Goal: Transaction & Acquisition: Purchase product/service

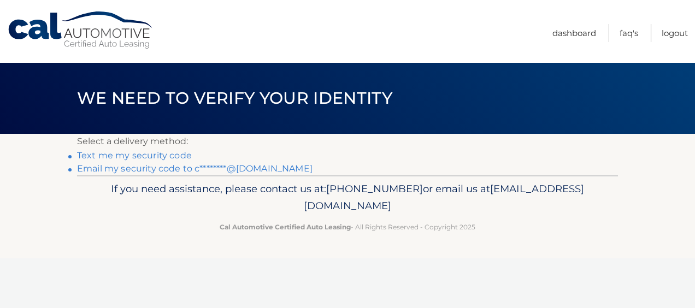
click at [169, 157] on link "Text me my security code" at bounding box center [134, 155] width 115 height 10
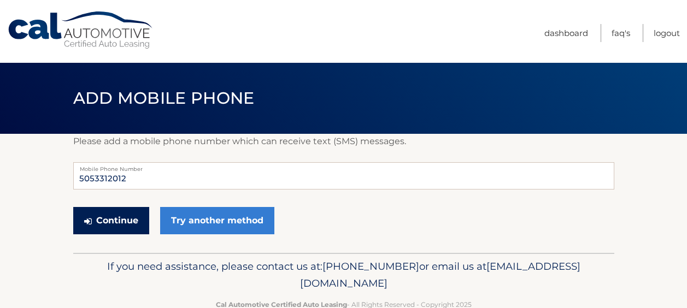
click at [126, 220] on button "Continue" at bounding box center [111, 220] width 76 height 27
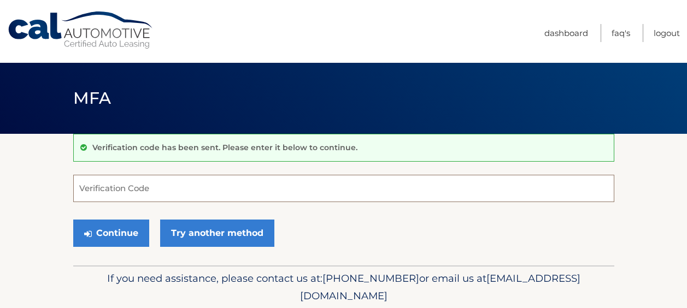
click at [139, 184] on input "Verification Code" at bounding box center [343, 188] width 541 height 27
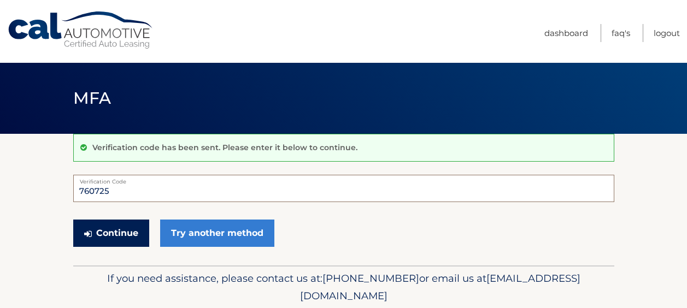
type input "760725"
click at [125, 235] on button "Continue" at bounding box center [111, 233] width 76 height 27
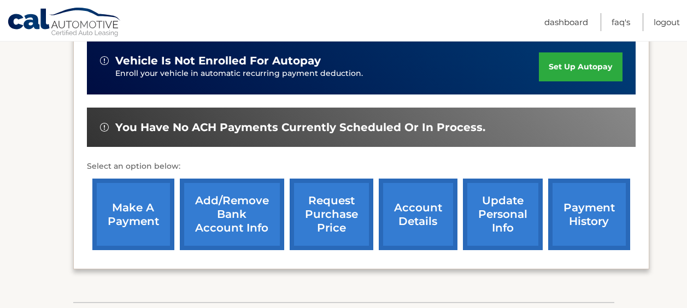
scroll to position [303, 0]
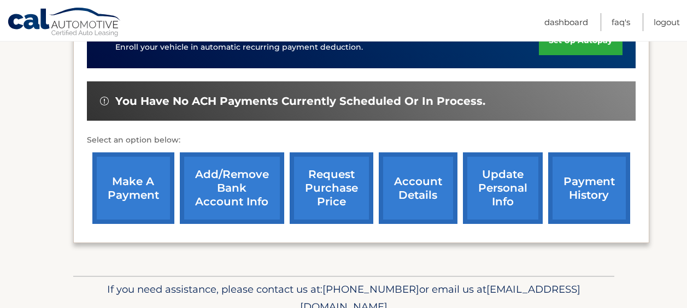
click at [134, 195] on link "make a payment" at bounding box center [133, 188] width 82 height 72
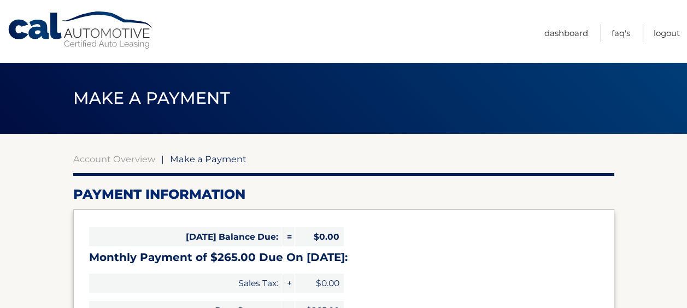
select select "ZWU4NWY0OTktMzQyMi00Mzc4LWExZmItNjNkMWVlYjQ5YTk1"
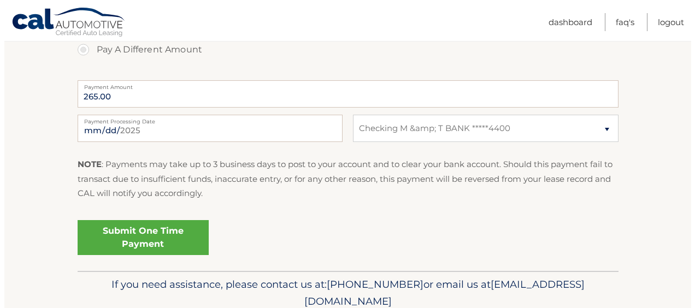
scroll to position [437, 0]
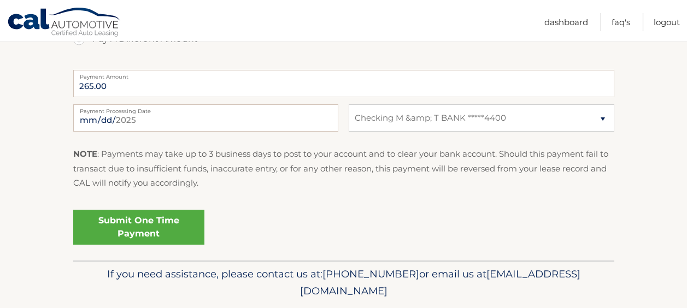
click at [163, 227] on link "Submit One Time Payment" at bounding box center [138, 227] width 131 height 35
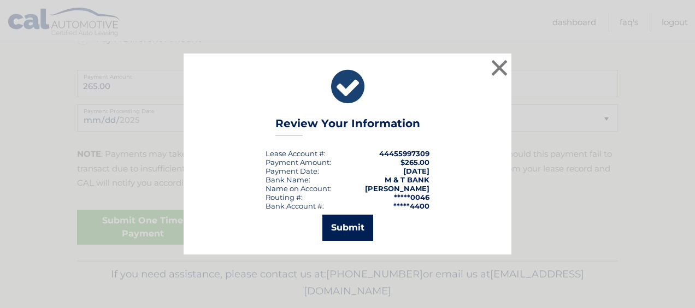
click at [342, 225] on button "Submit" at bounding box center [347, 228] width 51 height 26
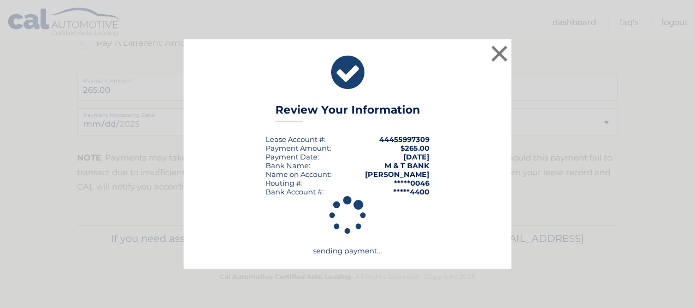
scroll to position [433, 0]
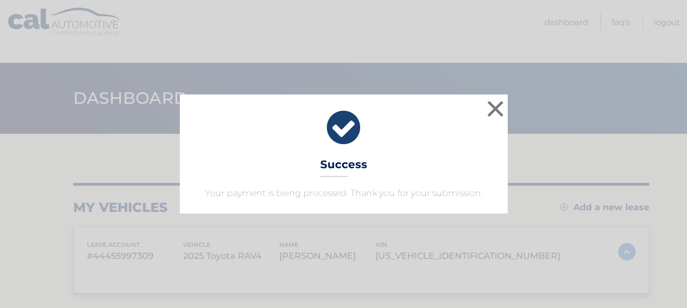
scroll to position [85, 0]
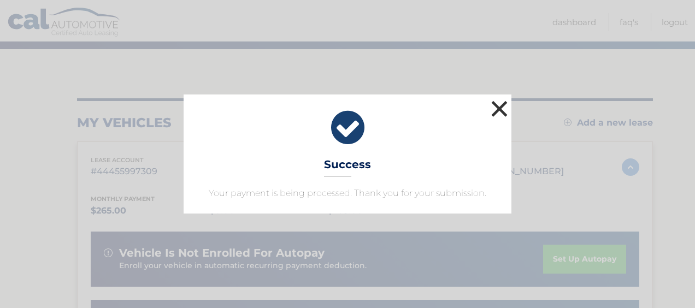
click at [502, 105] on button "×" at bounding box center [500, 109] width 22 height 22
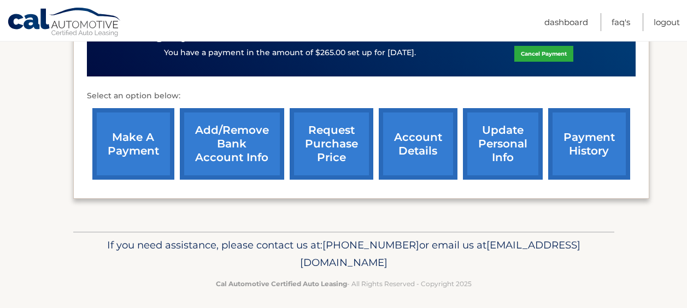
scroll to position [374, 0]
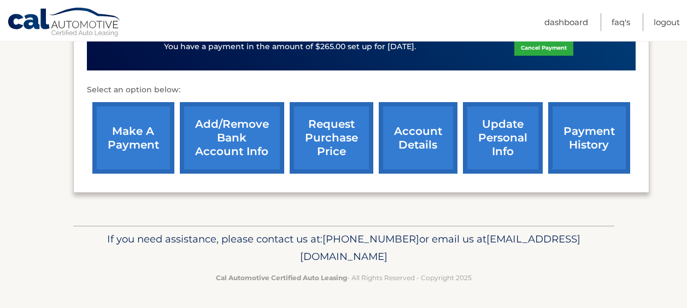
click at [420, 145] on link "account details" at bounding box center [418, 138] width 79 height 72
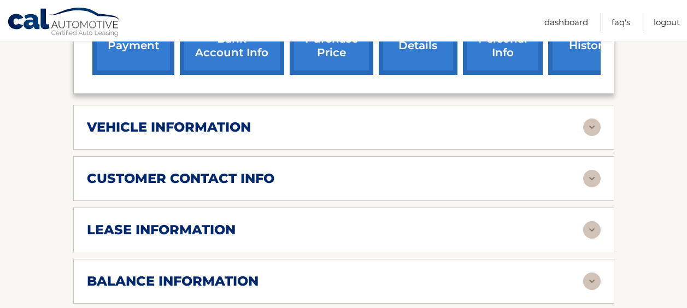
scroll to position [492, 0]
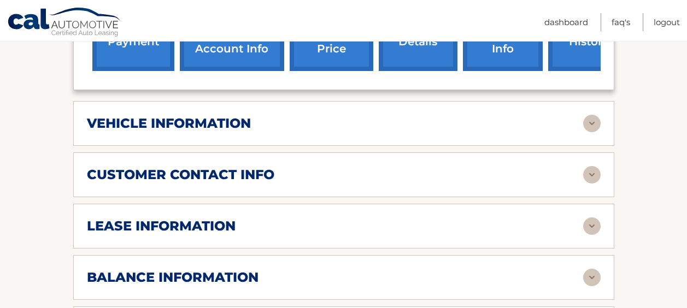
click at [594, 228] on img at bounding box center [591, 225] width 17 height 17
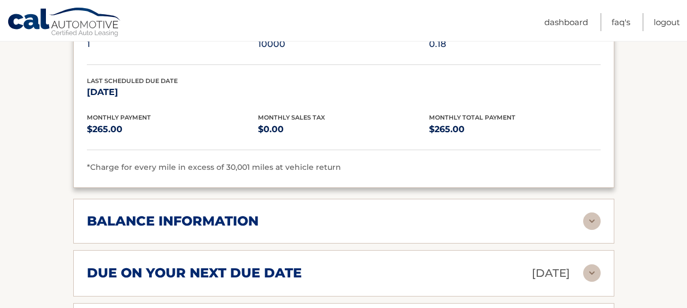
scroll to position [765, 0]
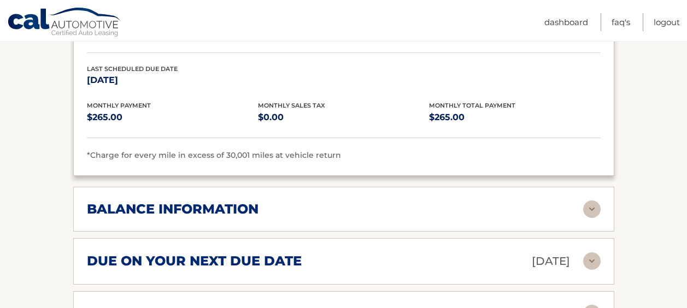
click at [589, 213] on img at bounding box center [591, 209] width 17 height 17
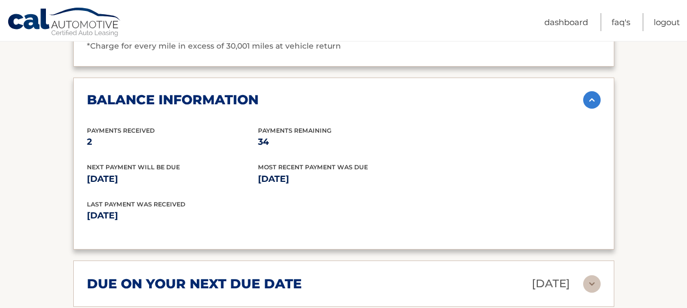
scroll to position [929, 0]
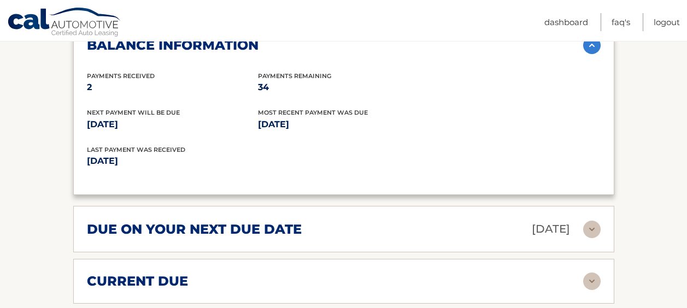
click at [591, 230] on img at bounding box center [591, 229] width 17 height 17
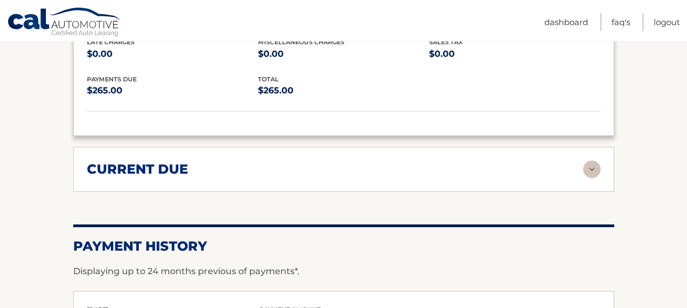
scroll to position [1093, 0]
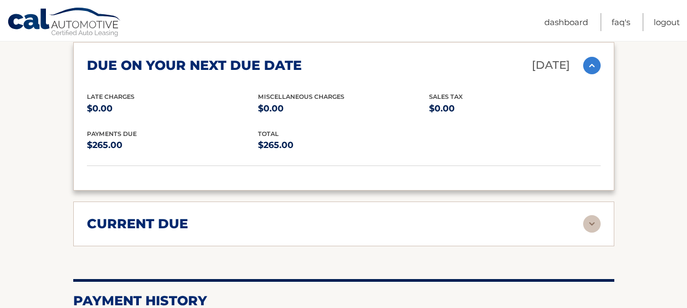
click at [593, 219] on img at bounding box center [591, 223] width 17 height 17
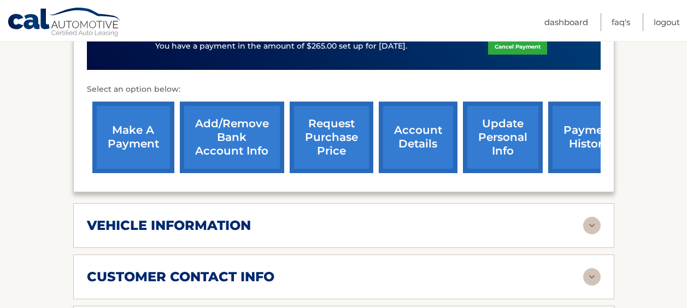
scroll to position [328, 0]
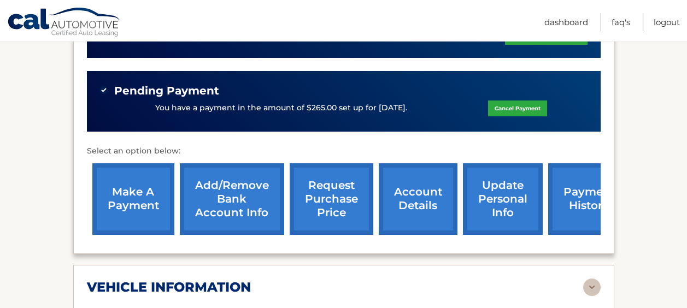
click at [569, 206] on link "payment history" at bounding box center [589, 199] width 82 height 72
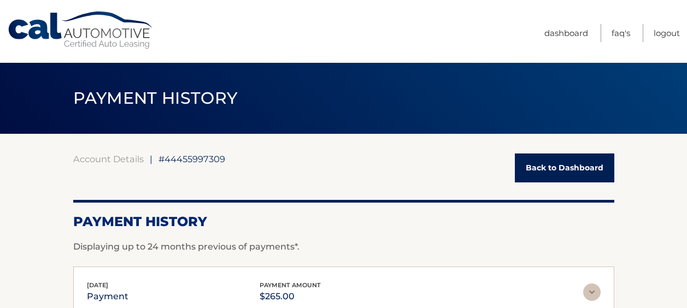
click at [567, 169] on link "Back to Dashboard" at bounding box center [564, 168] width 99 height 29
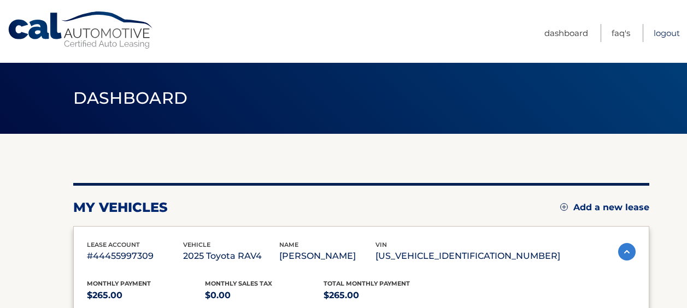
click at [662, 33] on link "Logout" at bounding box center [667, 33] width 26 height 18
